Goal: Transaction & Acquisition: Book appointment/travel/reservation

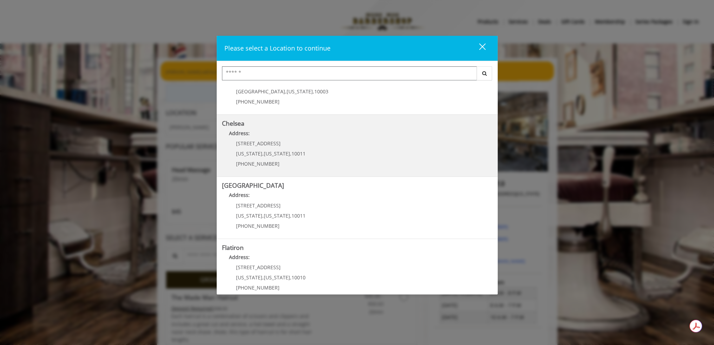
scroll to position [35, 0]
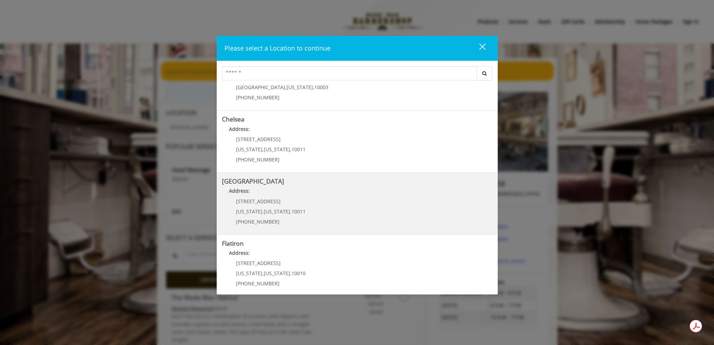
click at [286, 201] on p "267 W 15th St" at bounding box center [271, 201] width 70 height 5
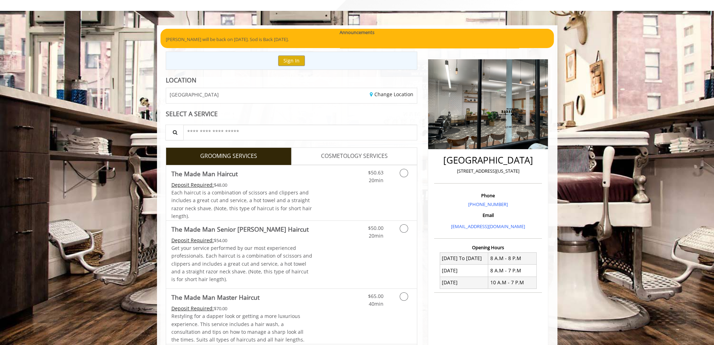
scroll to position [70, 0]
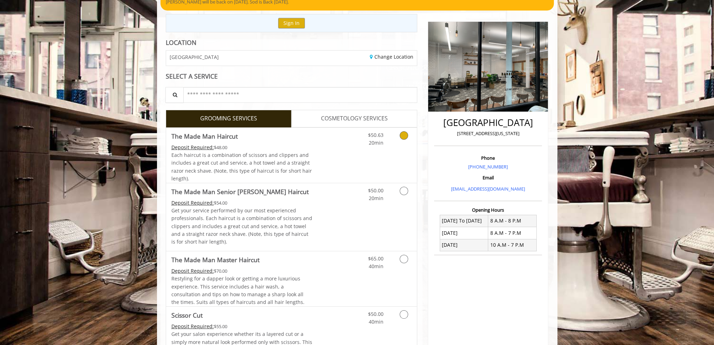
click at [405, 137] on icon "Grooming services" at bounding box center [404, 135] width 8 height 8
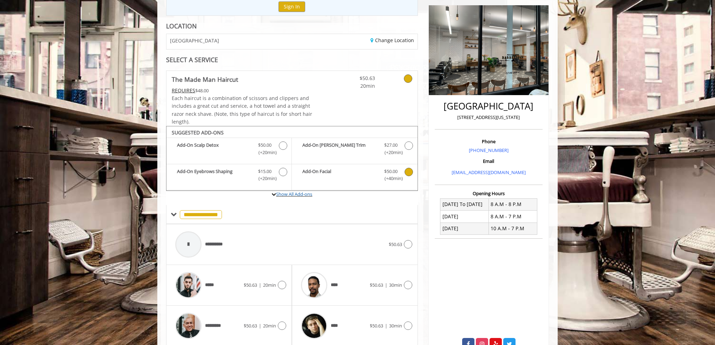
scroll to position [152, 0]
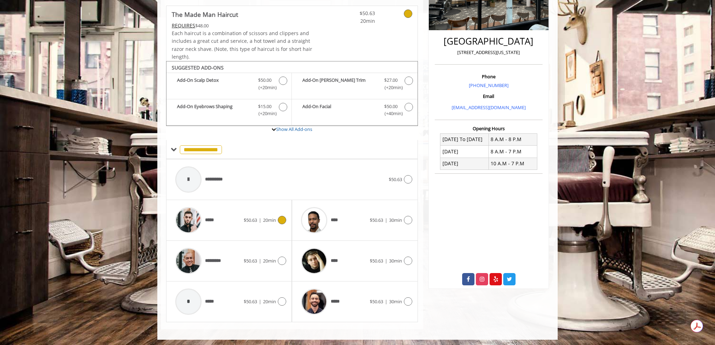
click at [251, 222] on span "$50.63 | 20min" at bounding box center [260, 220] width 32 height 7
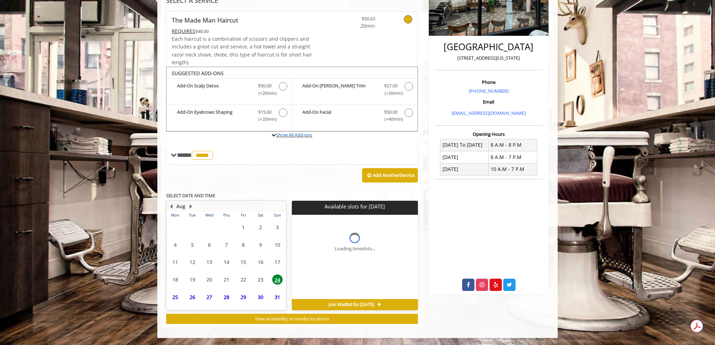
scroll to position [145, 0]
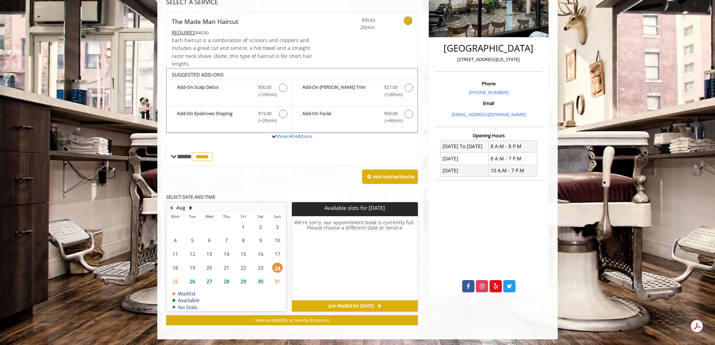
click at [191, 279] on span "26" at bounding box center [192, 281] width 11 height 10
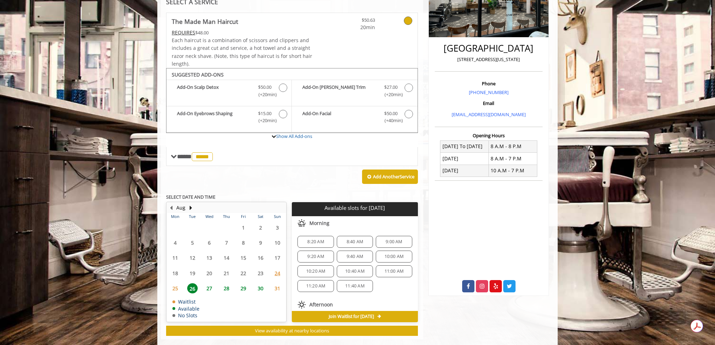
scroll to position [155, 0]
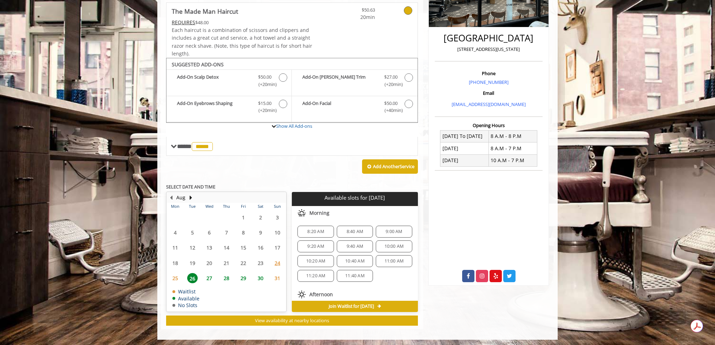
click at [208, 278] on span "27" at bounding box center [209, 278] width 11 height 10
click at [322, 227] on div "8:20 AM" at bounding box center [315, 232] width 36 height 12
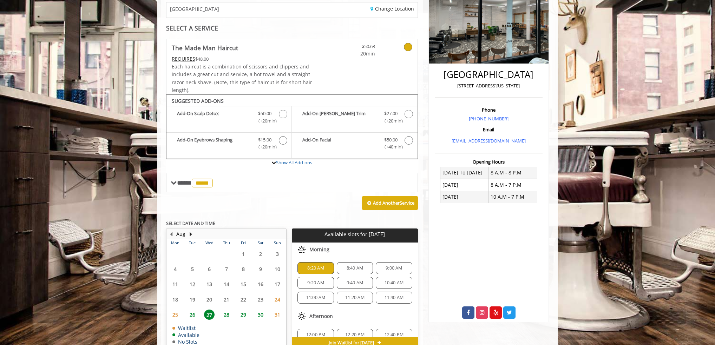
scroll to position [106, 0]
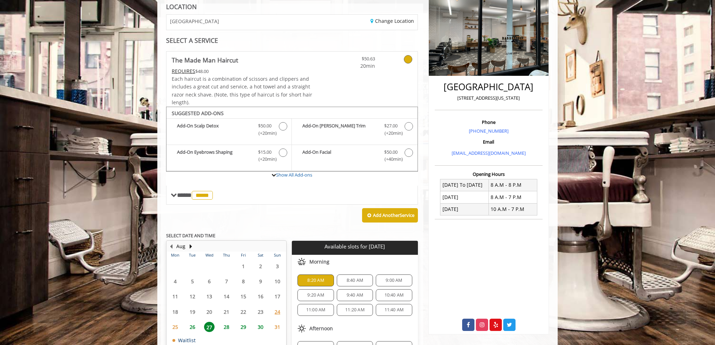
click at [195, 71] on div "REQUIRES $48.00" at bounding box center [242, 71] width 141 height 8
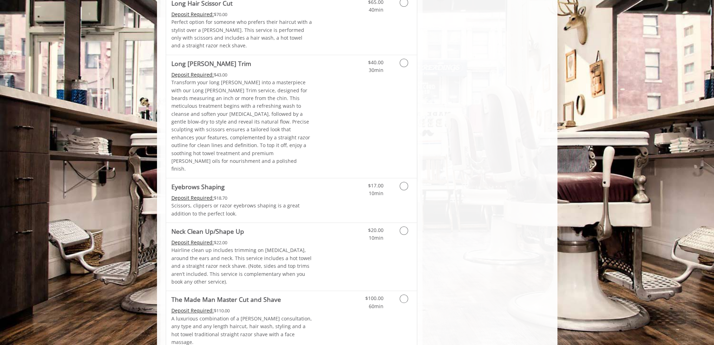
scroll to position [964, 0]
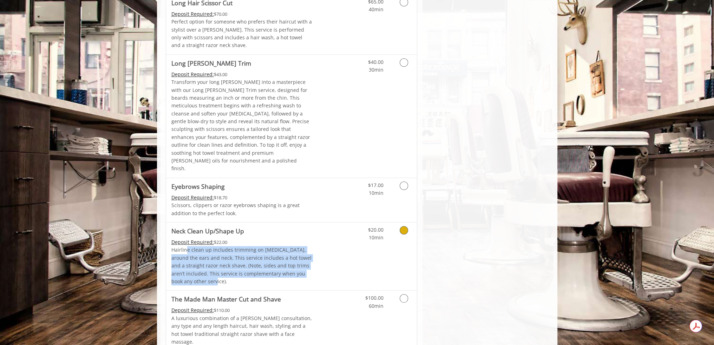
drag, startPoint x: 219, startPoint y: 217, endPoint x: 185, endPoint y: 182, distance: 48.9
click at [185, 246] on p "Hairline clean up includes trimming on [MEDICAL_DATA], around the ears and neck…" at bounding box center [241, 265] width 141 height 39
click at [201, 246] on p "Hairline clean up includes trimming on [MEDICAL_DATA], around the ears and neck…" at bounding box center [241, 265] width 141 height 39
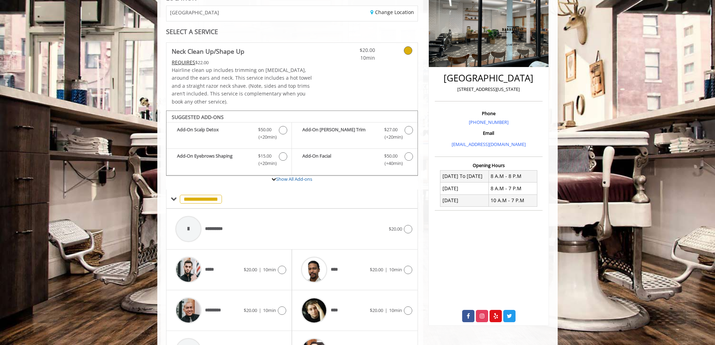
scroll to position [59, 0]
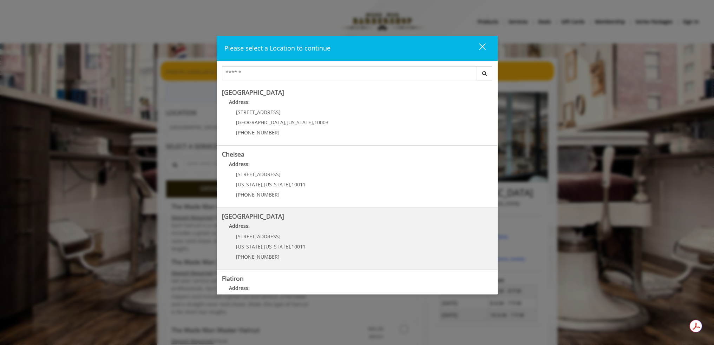
click at [277, 235] on p "267 W 15th St" at bounding box center [271, 236] width 70 height 5
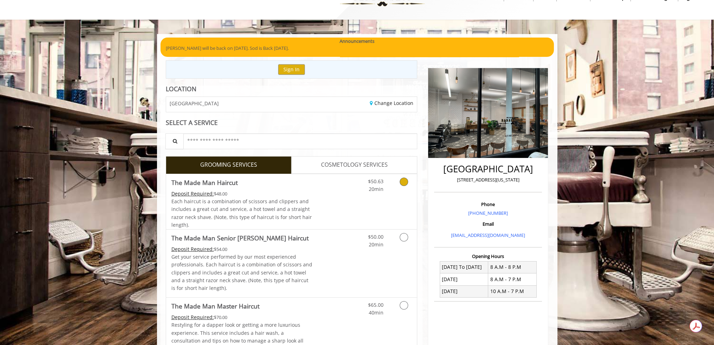
scroll to position [70, 0]
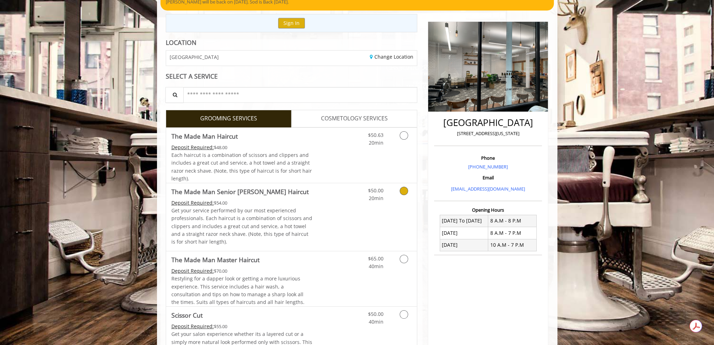
click at [399, 231] on div "$50.00 20min" at bounding box center [385, 217] width 63 height 68
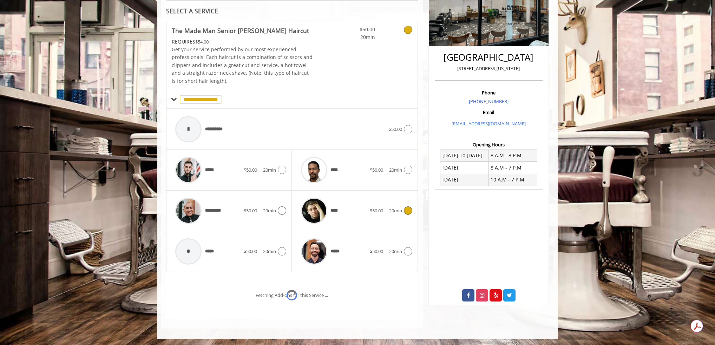
scroll to position [164, 0]
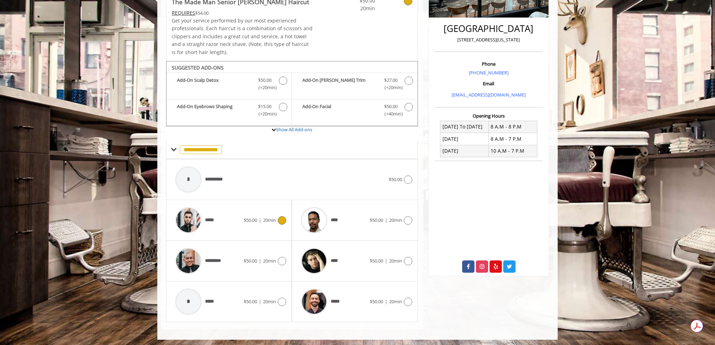
click at [252, 222] on span "$50.00 | 20min" at bounding box center [260, 220] width 32 height 7
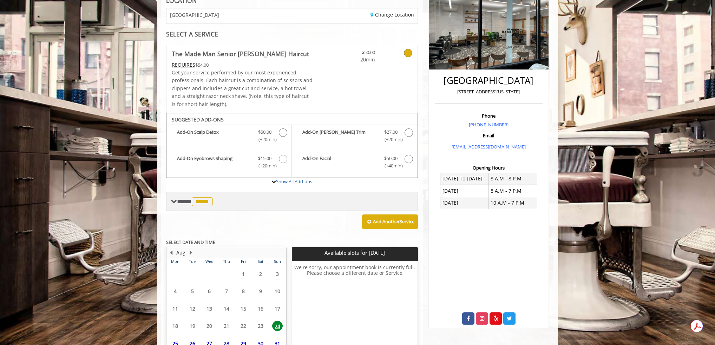
scroll to position [157, 0]
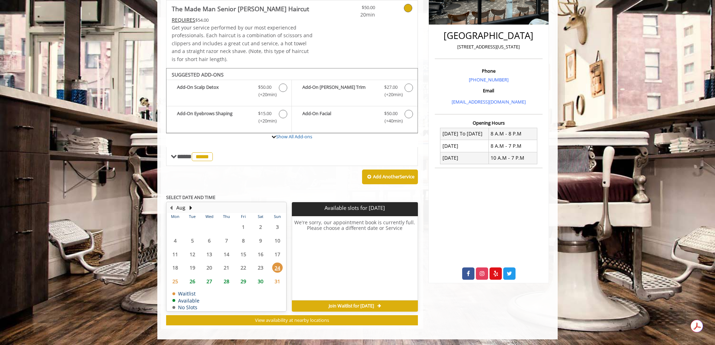
click at [210, 282] on span "27" at bounding box center [209, 281] width 11 height 10
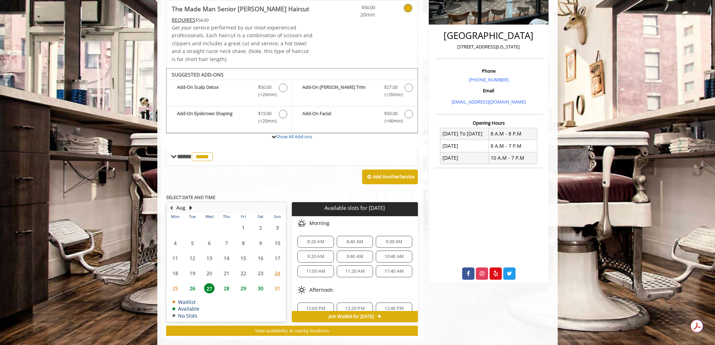
scroll to position [168, 0]
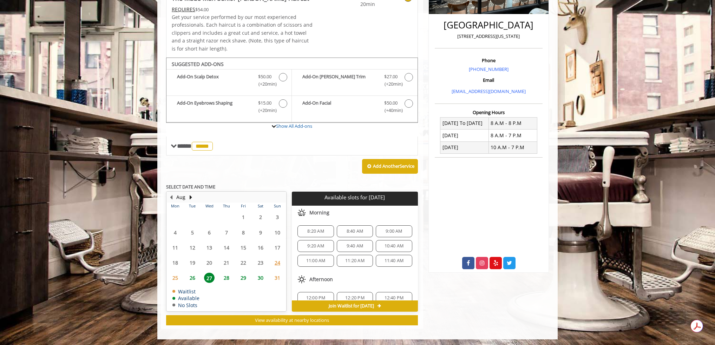
click at [319, 233] on div "8:20 AM" at bounding box center [315, 231] width 36 height 12
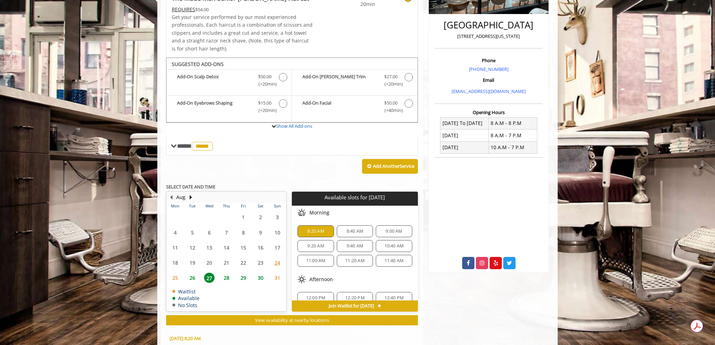
scroll to position [294, 0]
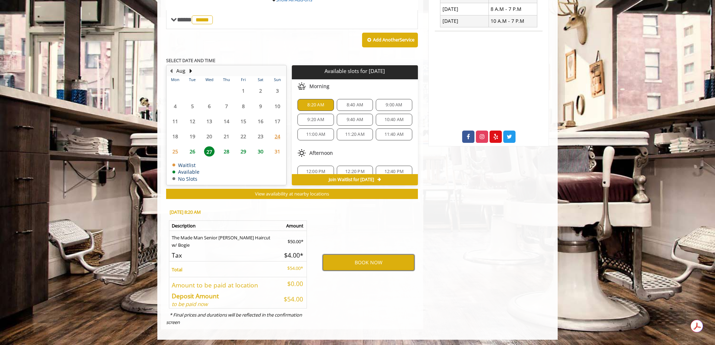
click at [349, 260] on button "BOOK NOW" at bounding box center [369, 263] width 92 height 16
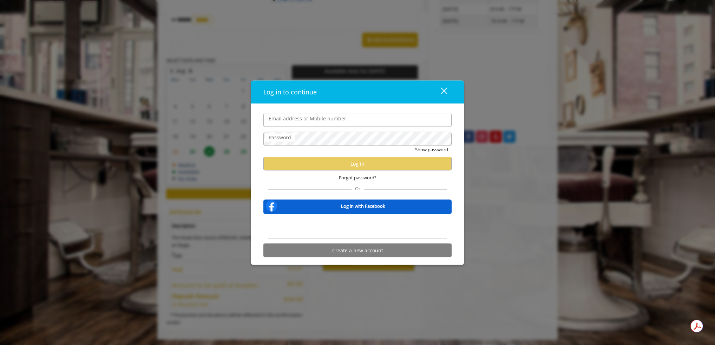
click at [324, 124] on input "Email address or Mobile number" at bounding box center [357, 120] width 188 height 14
type input "**********"
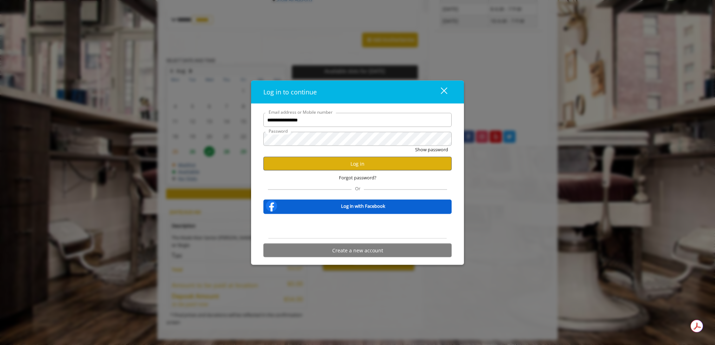
scroll to position [0, 0]
drag, startPoint x: 317, startPoint y: 172, endPoint x: 316, endPoint y: 168, distance: 4.2
click at [317, 172] on div "Forgot password?" at bounding box center [357, 178] width 188 height 14
click at [316, 164] on button "Log in" at bounding box center [357, 164] width 188 height 14
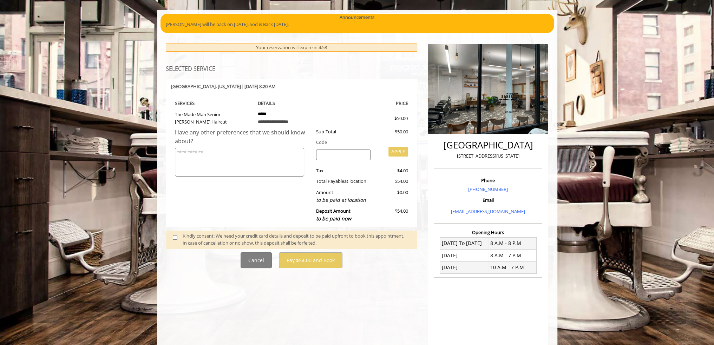
scroll to position [105, 0]
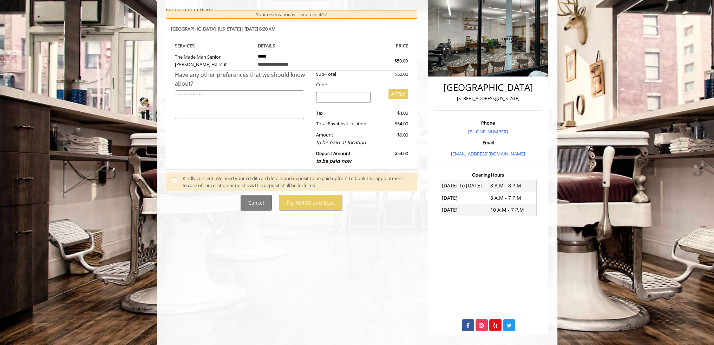
click at [202, 173] on div "Kindly consent: We need your credit card details and deposit to be paid upfront…" at bounding box center [292, 182] width 252 height 19
click at [188, 184] on div "Kindly consent: We need your credit card details and deposit to be paid upfront…" at bounding box center [297, 182] width 228 height 15
click at [172, 179] on span at bounding box center [178, 182] width 21 height 15
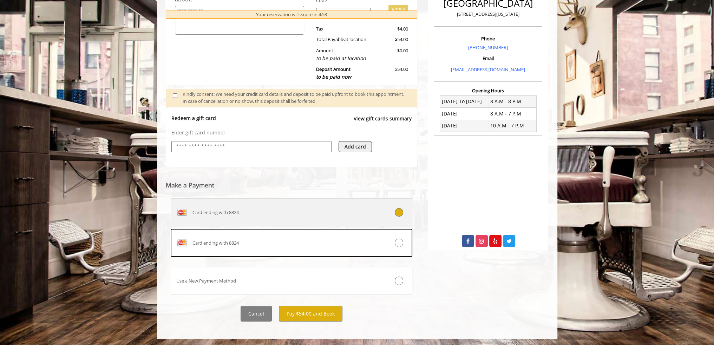
scroll to position [190, 0]
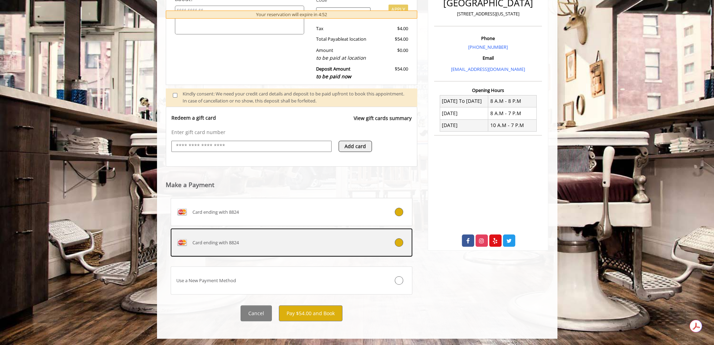
click at [320, 241] on div "Card ending with 8824" at bounding box center [271, 242] width 201 height 11
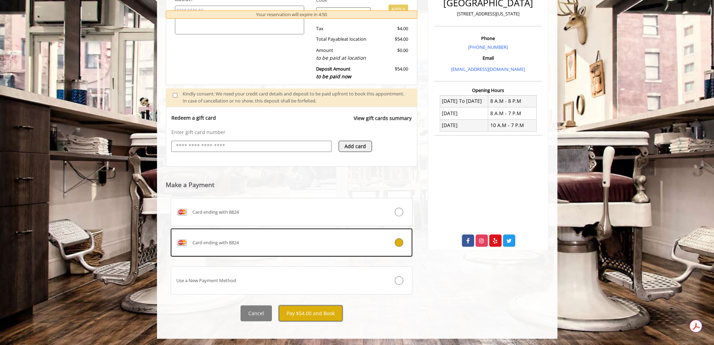
click at [326, 314] on button "Pay $54.00 and Book" at bounding box center [311, 314] width 64 height 16
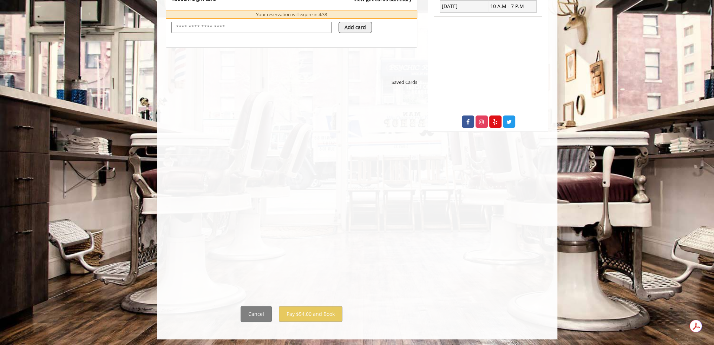
scroll to position [310, 0]
